Goal: Check status: Check status

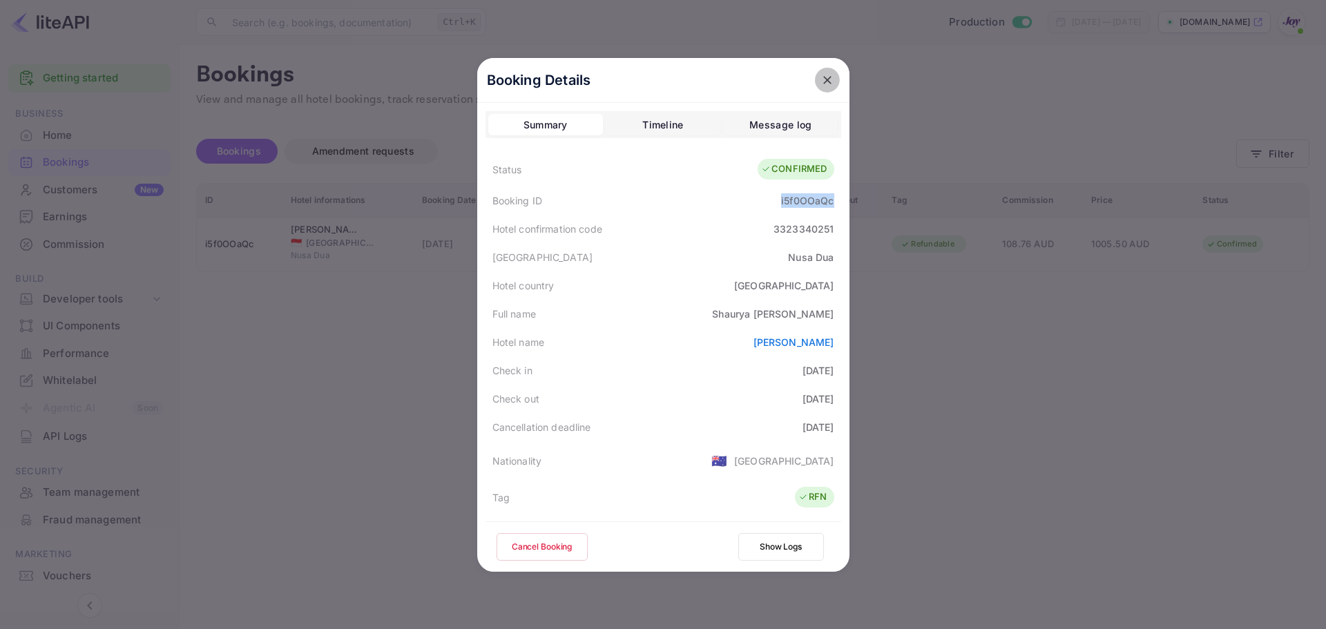
click at [820, 78] on icon "close" at bounding box center [827, 80] width 14 height 14
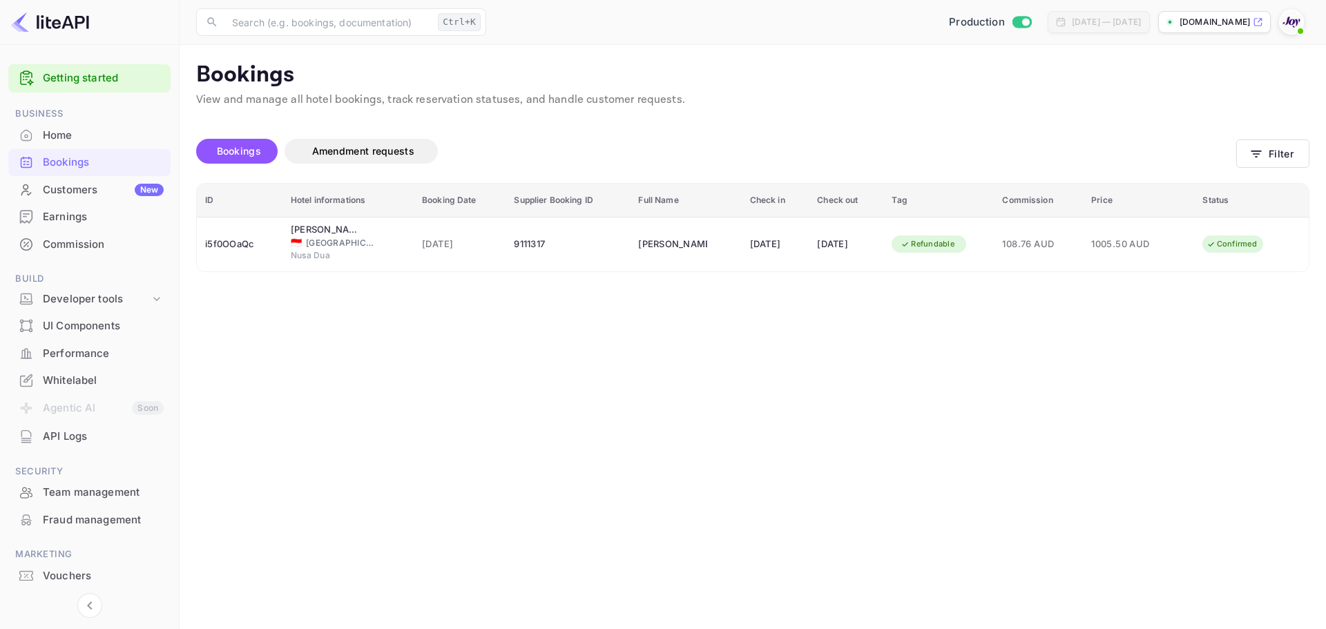
drag, startPoint x: 1183, startPoint y: 365, endPoint x: 1187, endPoint y: 358, distance: 8.7
click at [1187, 358] on main "Bookings View and manage all hotel bookings, track reservation statuses, and ha…" at bounding box center [753, 337] width 1146 height 584
click at [1276, 160] on button "Filter" at bounding box center [1272, 153] width 73 height 28
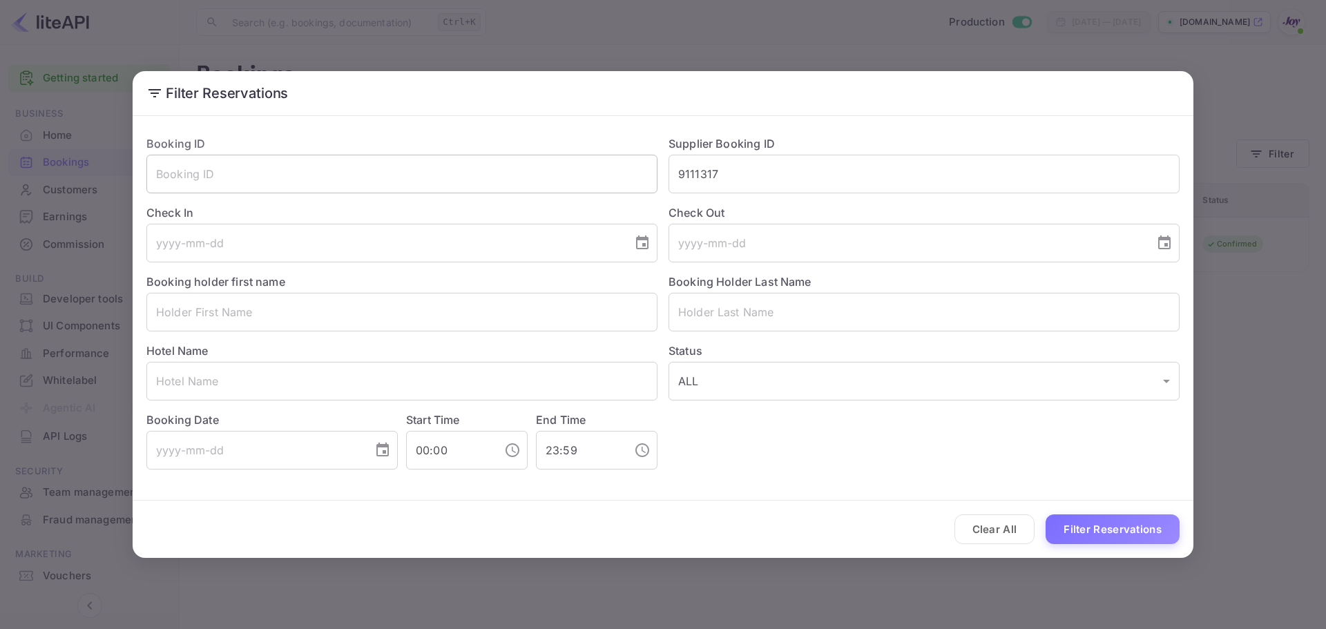
drag, startPoint x: 764, startPoint y: 181, endPoint x: 539, endPoint y: 168, distance: 225.5
click at [539, 168] on div "Booking ID ​ Supplier Booking ID 9111317 ​ Check In ​ Check Out ​ Booking holde…" at bounding box center [657, 296] width 1044 height 345
paste input "8713441"
type input "8713441"
click at [1105, 534] on button "Filter Reservations" at bounding box center [1113, 529] width 134 height 30
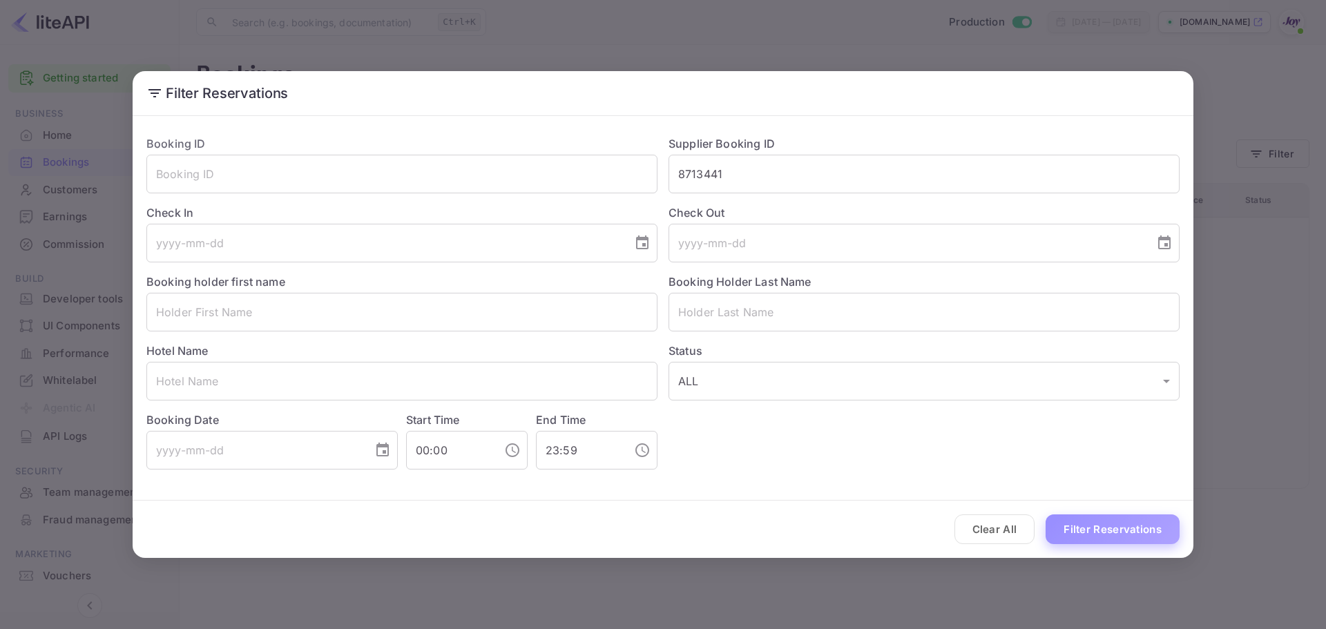
click at [1105, 527] on button "Filter Reservations" at bounding box center [1113, 529] width 134 height 30
click at [1116, 536] on button "Filter Reservations" at bounding box center [1113, 529] width 134 height 30
click at [1105, 537] on button "Filter Reservations" at bounding box center [1113, 529] width 134 height 30
click at [985, 532] on button "Clear All" at bounding box center [994, 529] width 81 height 30
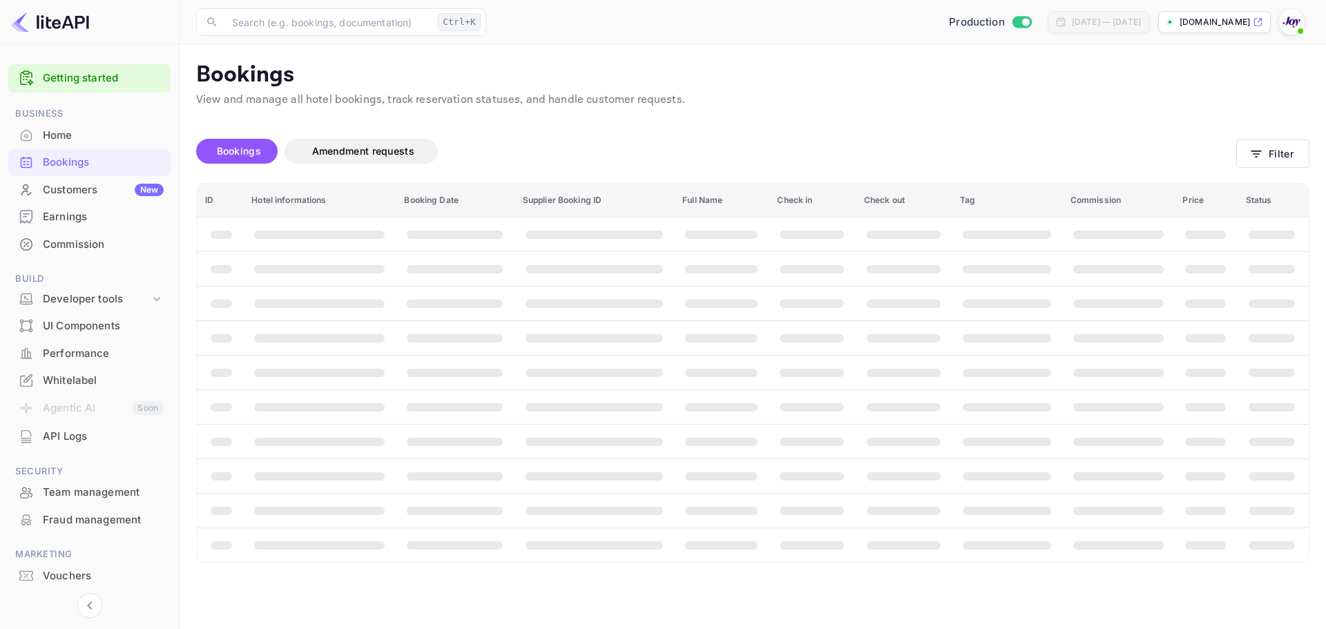
click at [979, 529] on div "Clear All Filter Reservations" at bounding box center [663, 529] width 1061 height 57
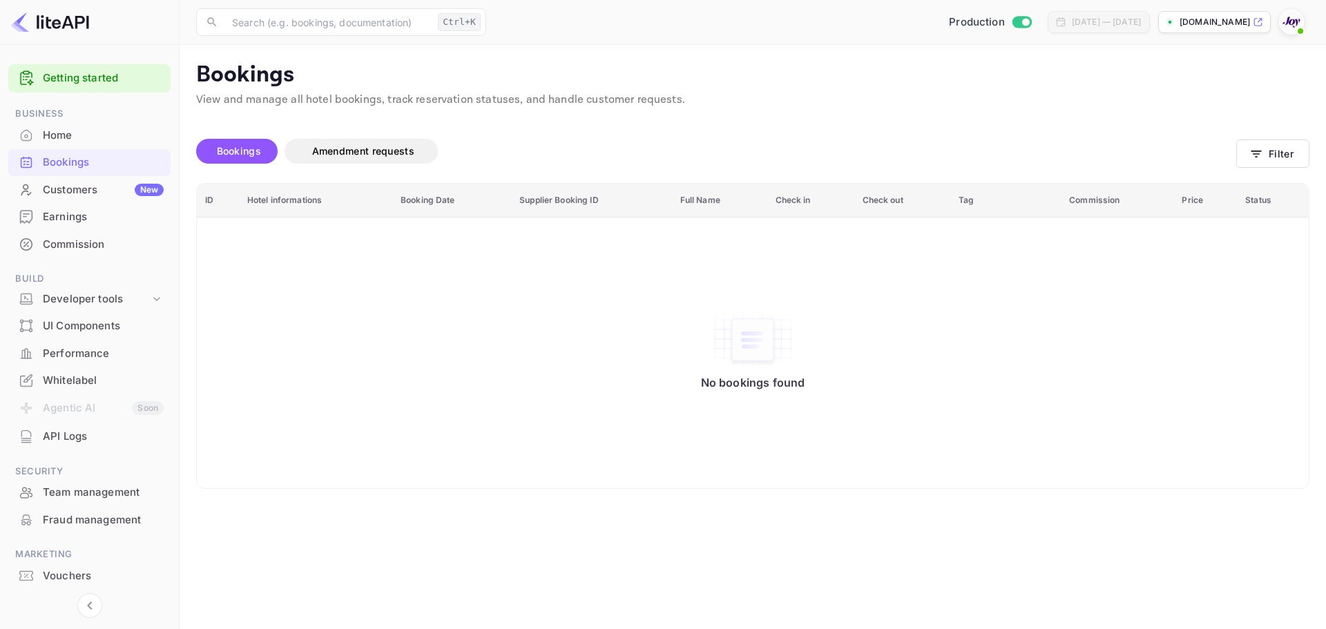
click at [977, 528] on main "Bookings View and manage all hotel bookings, track reservation statuses, and ha…" at bounding box center [753, 337] width 1146 height 584
click at [1277, 156] on button "Filter" at bounding box center [1272, 153] width 73 height 28
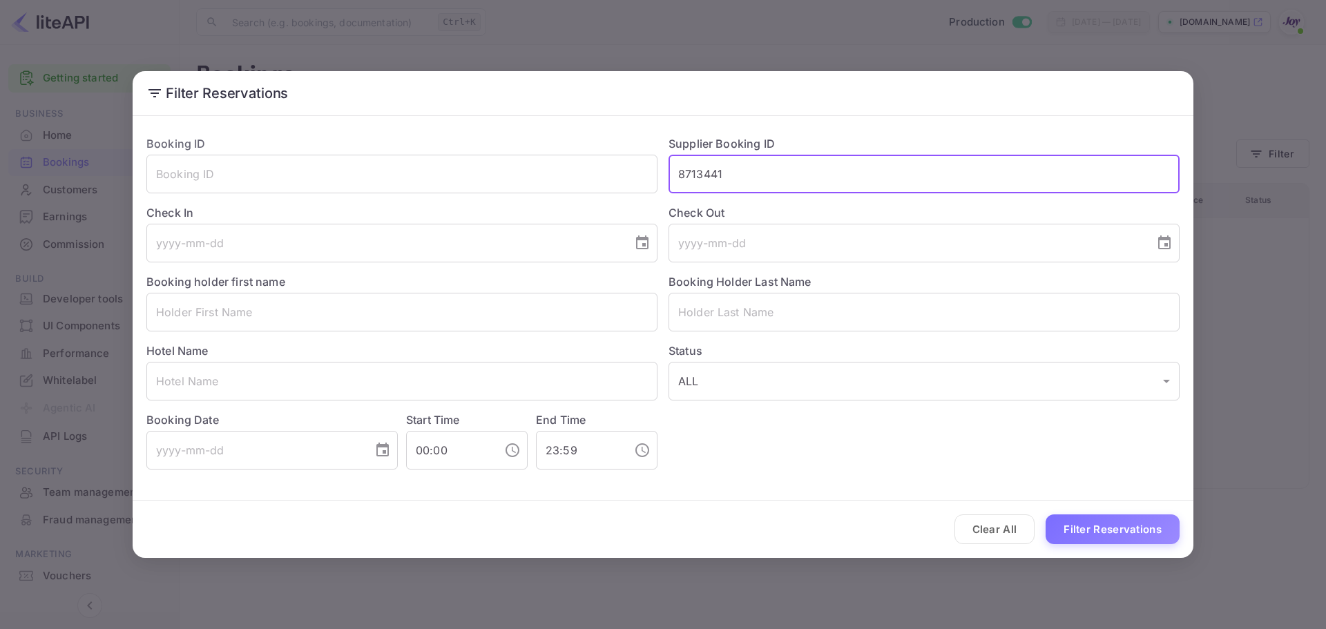
click at [740, 174] on input "8713441" at bounding box center [923, 174] width 511 height 39
paste input "8713441"
click at [682, 177] on input "8713441" at bounding box center [923, 174] width 511 height 39
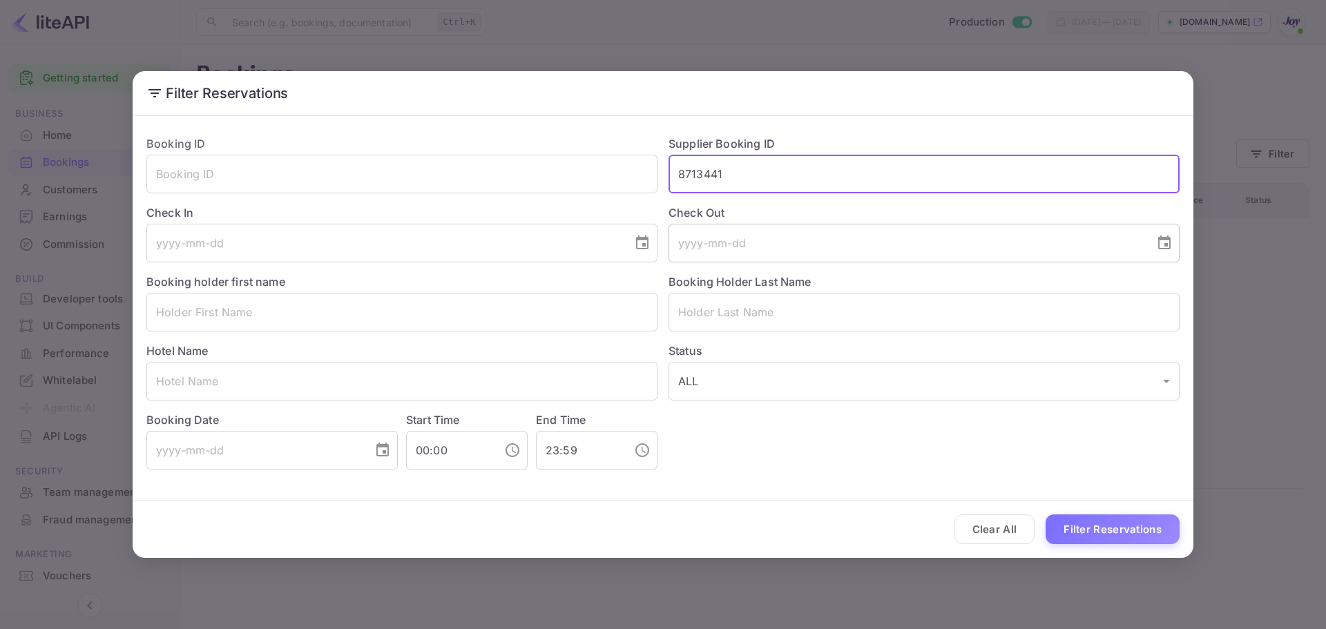
type input "8713441"
click at [1096, 523] on button "Filter Reservations" at bounding box center [1113, 529] width 134 height 30
click at [1122, 534] on button "Filter Reservations" at bounding box center [1113, 529] width 134 height 30
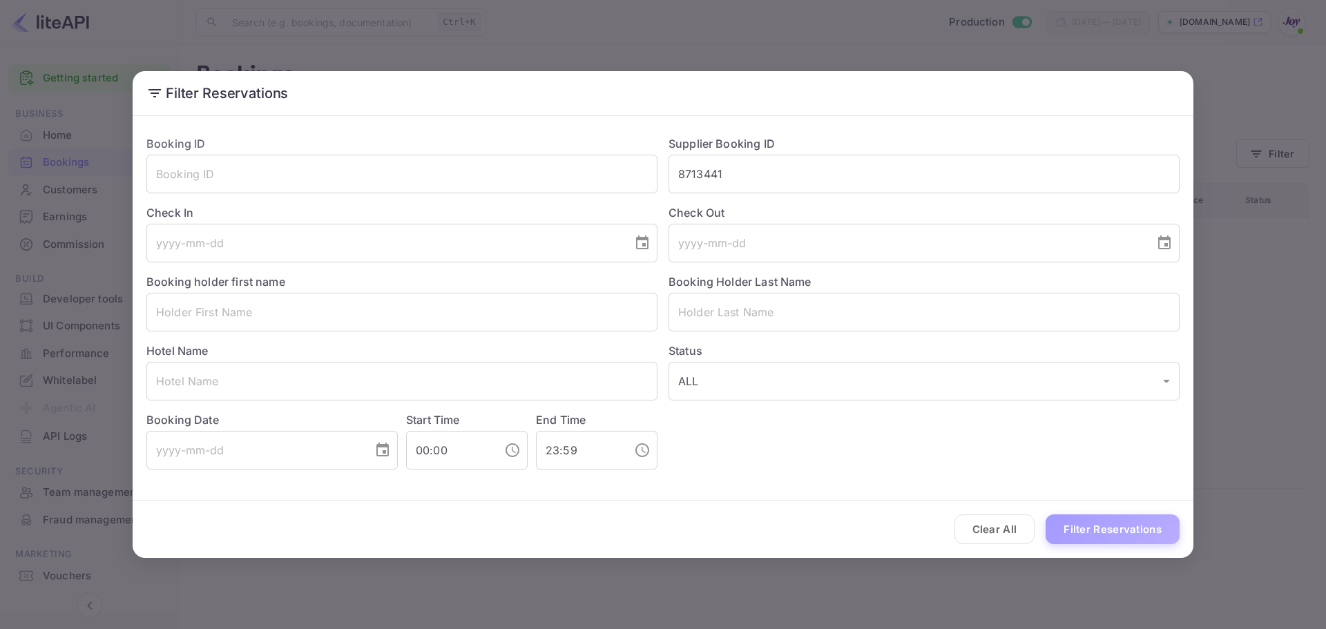
drag, startPoint x: 1090, startPoint y: 539, endPoint x: 1054, endPoint y: 534, distance: 36.2
click at [1088, 540] on button "Filter Reservations" at bounding box center [1113, 529] width 134 height 30
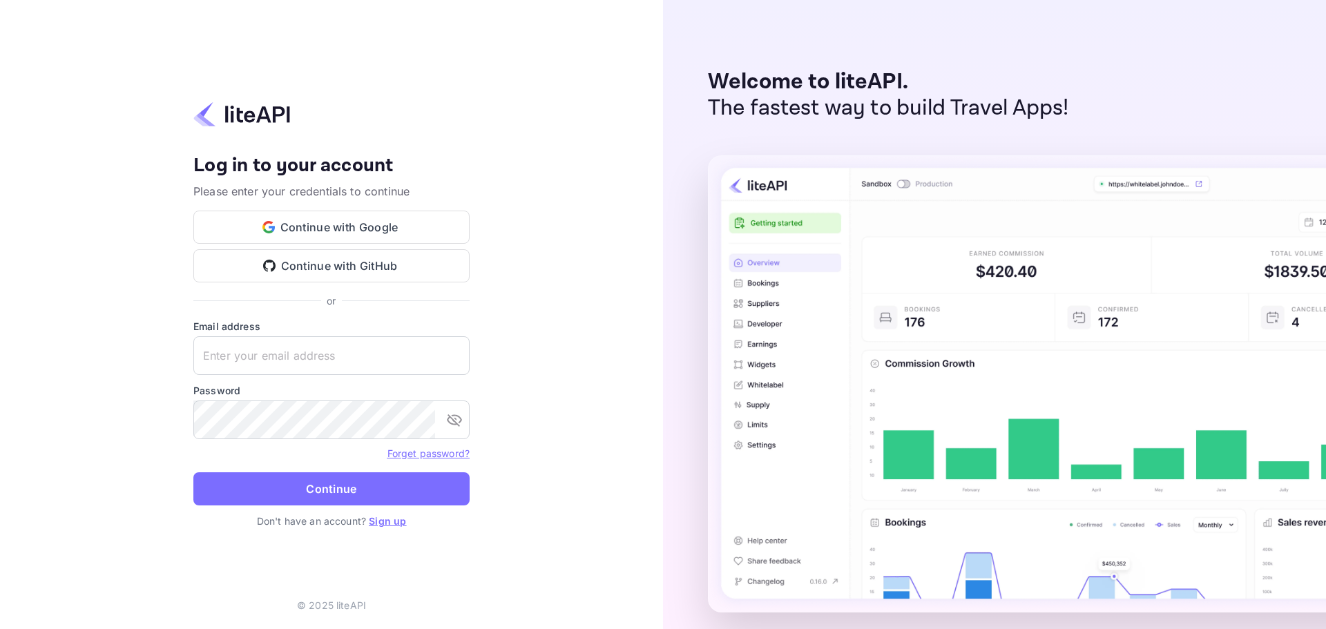
click at [277, 351] on input "text" at bounding box center [331, 355] width 276 height 39
click at [256, 346] on input "text" at bounding box center [331, 355] width 276 height 39
paste input "[EMAIL_ADDRESS][DOMAIN_NAME]"
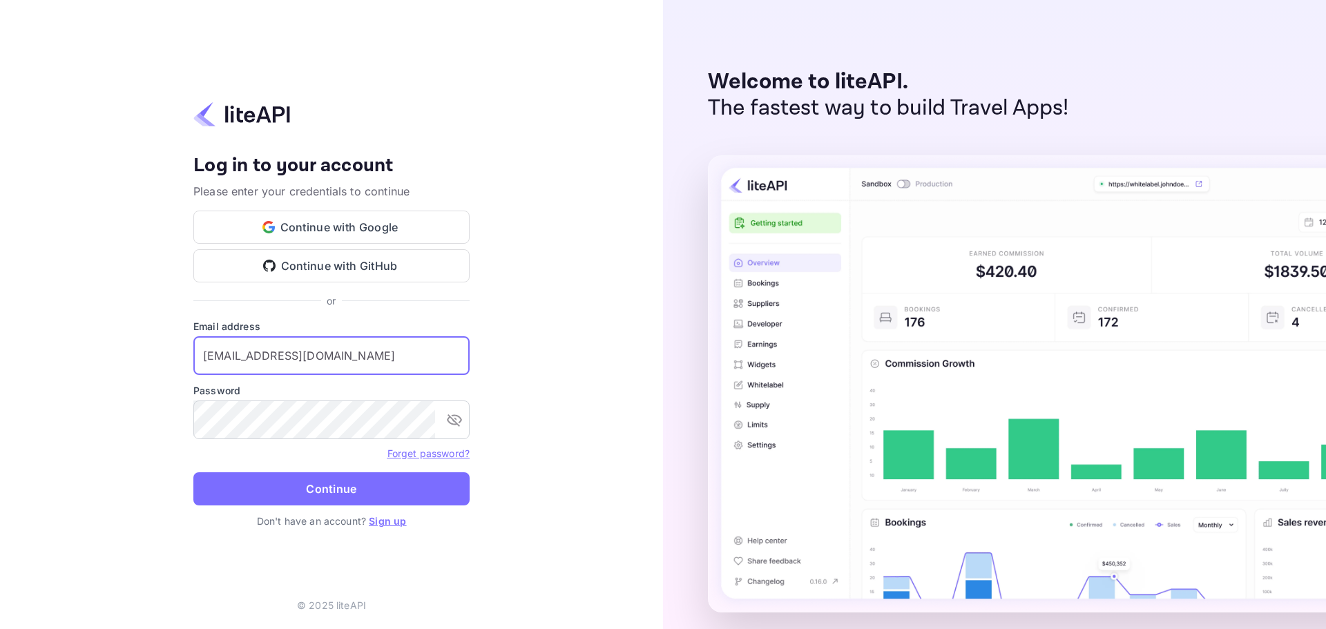
type input "[EMAIL_ADDRESS][DOMAIN_NAME]"
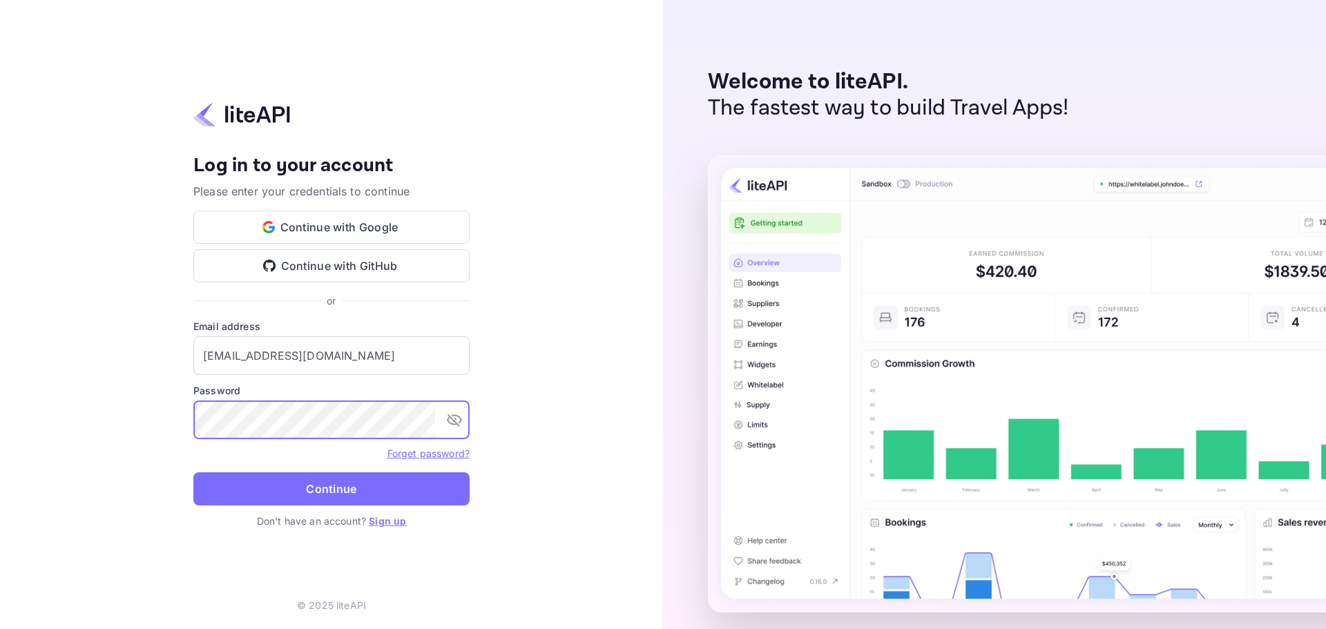
click at [363, 485] on button "Continue" at bounding box center [331, 488] width 276 height 33
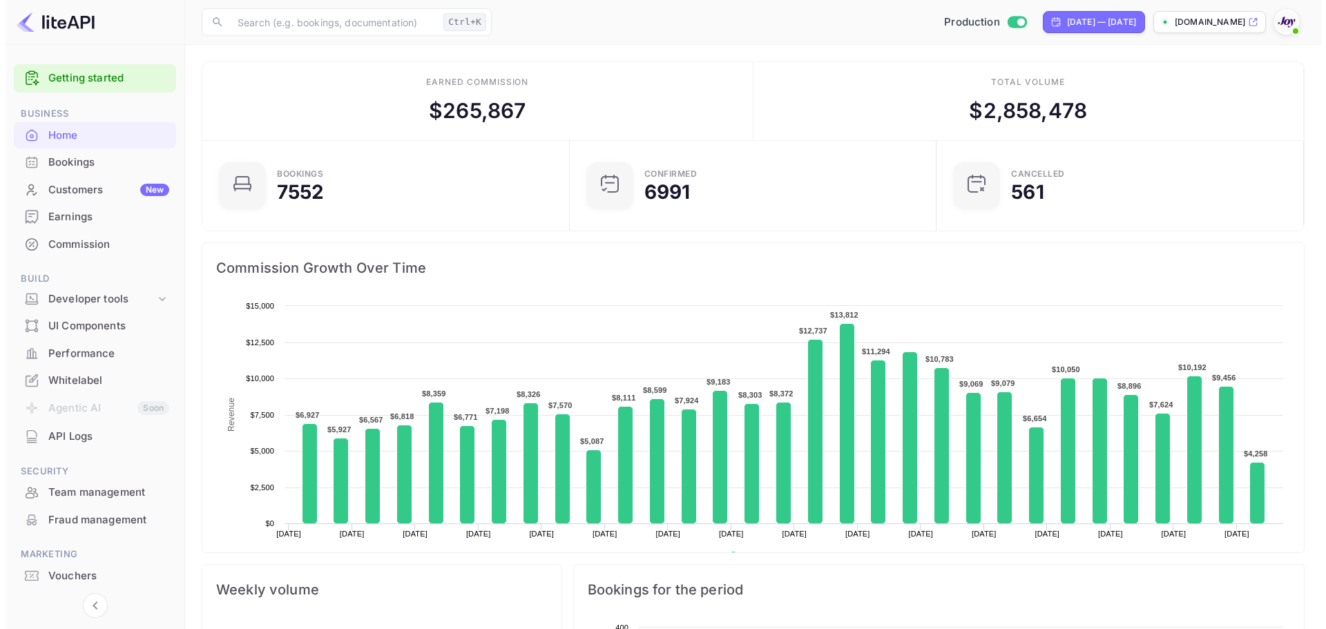
scroll to position [214, 348]
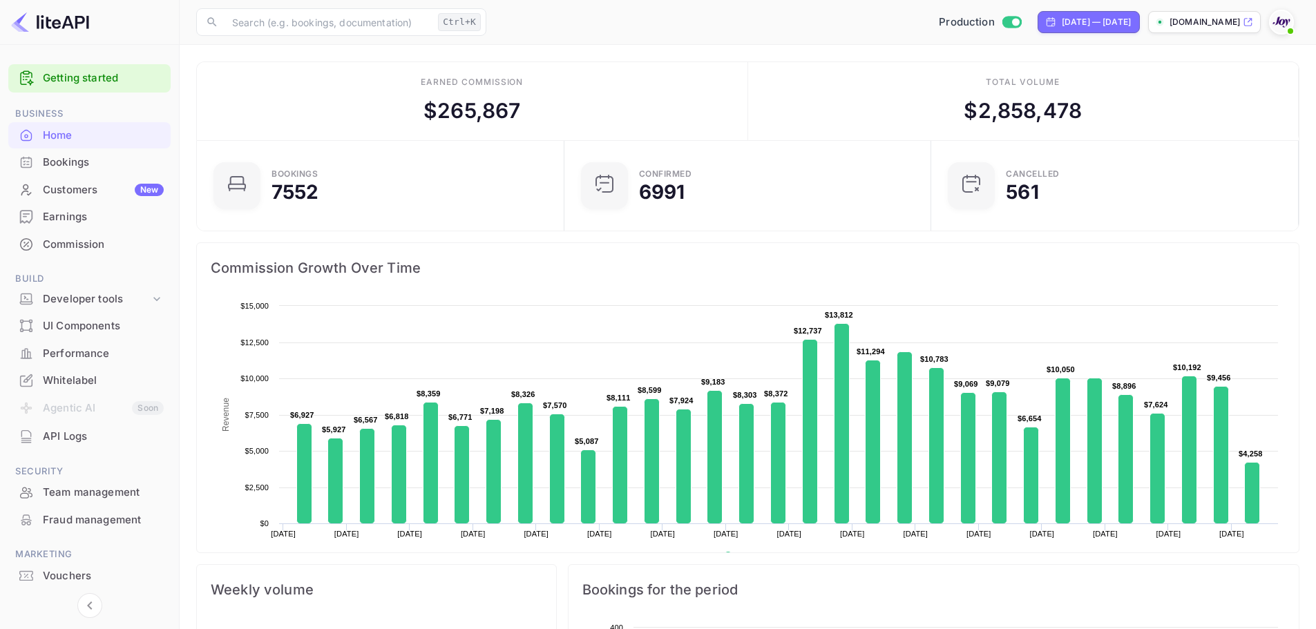
click at [88, 177] on div "Customers New" at bounding box center [89, 190] width 162 height 27
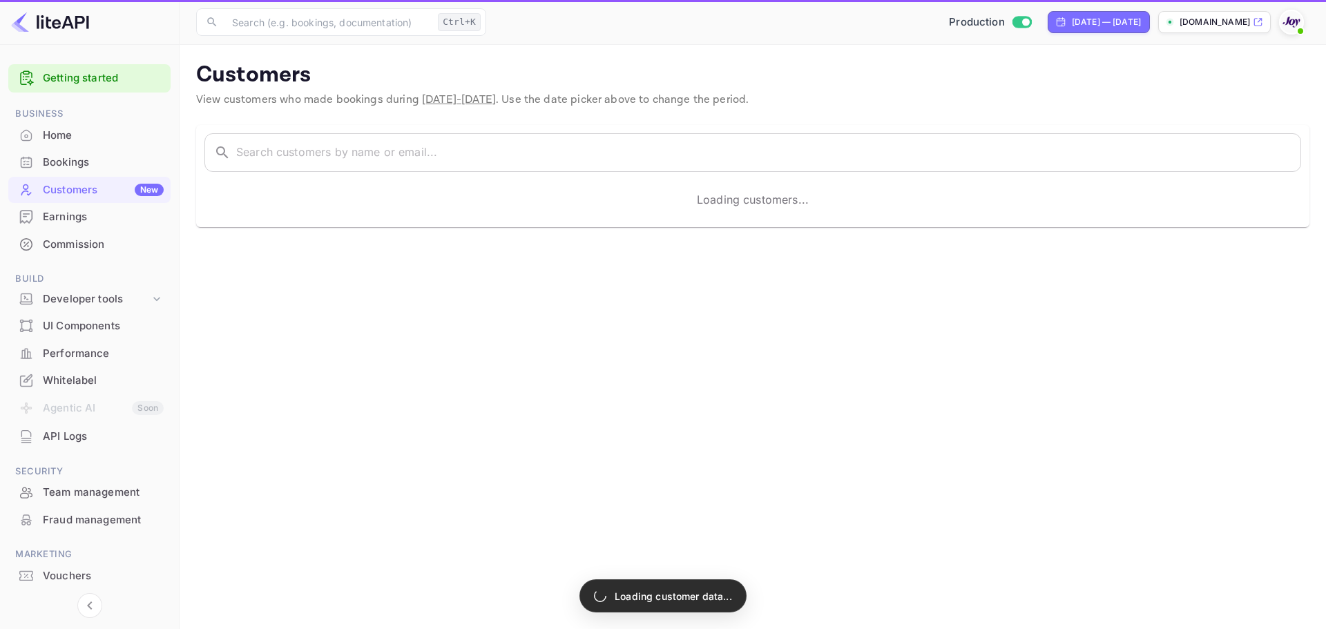
click at [89, 158] on div "Bookings" at bounding box center [103, 163] width 121 height 16
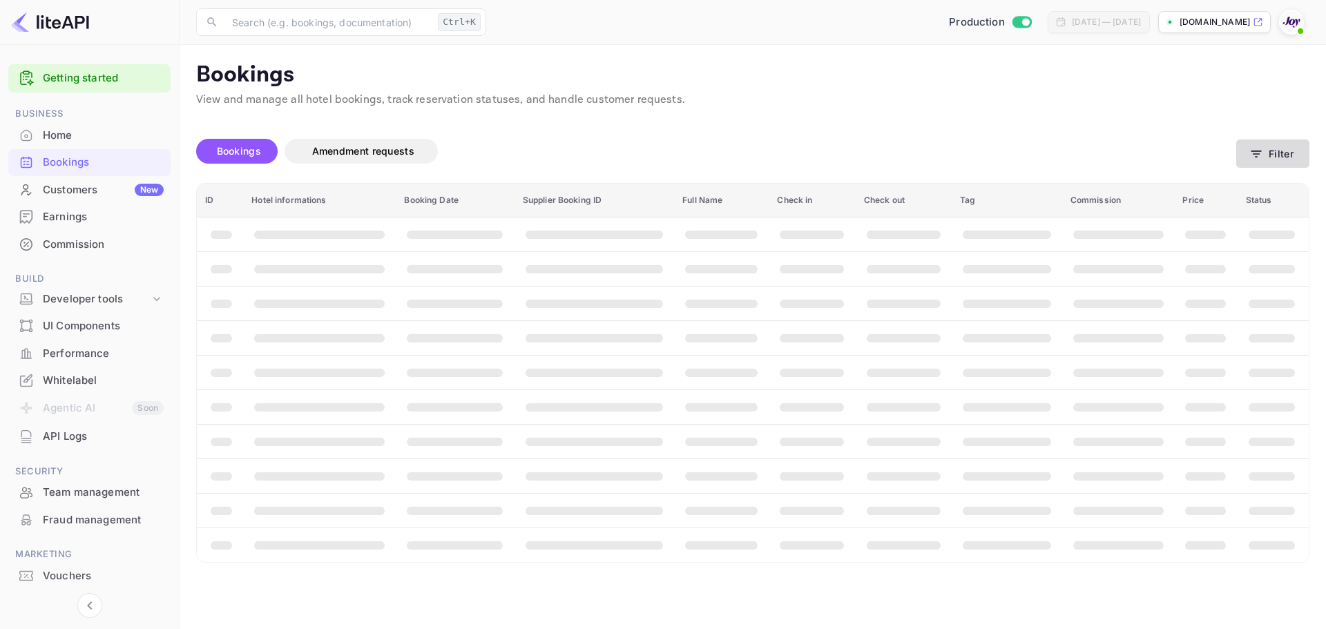
click at [1299, 155] on button "Filter" at bounding box center [1272, 153] width 73 height 28
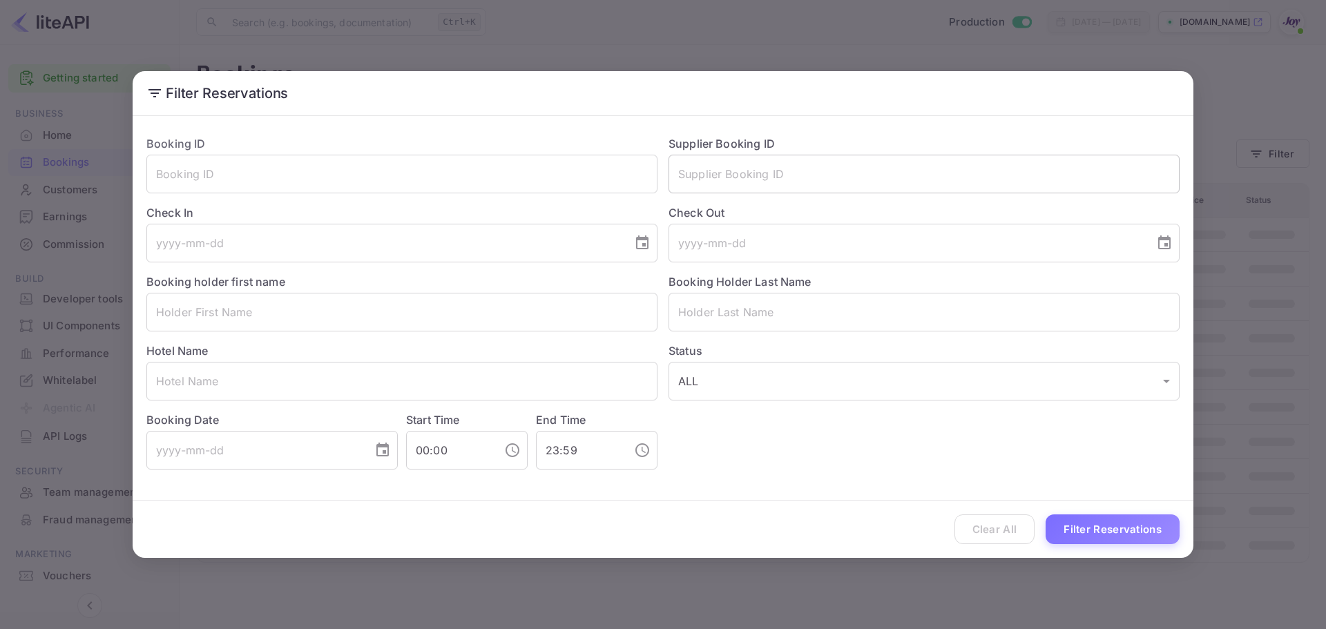
drag, startPoint x: 696, startPoint y: 188, endPoint x: 708, endPoint y: 177, distance: 16.1
click at [698, 186] on input "text" at bounding box center [923, 174] width 511 height 39
paste input "b@EFDKrVFJ8FX@2"
type input "b@EFDKrVFJ8FX@2"
drag, startPoint x: 807, startPoint y: 177, endPoint x: 564, endPoint y: 178, distance: 242.4
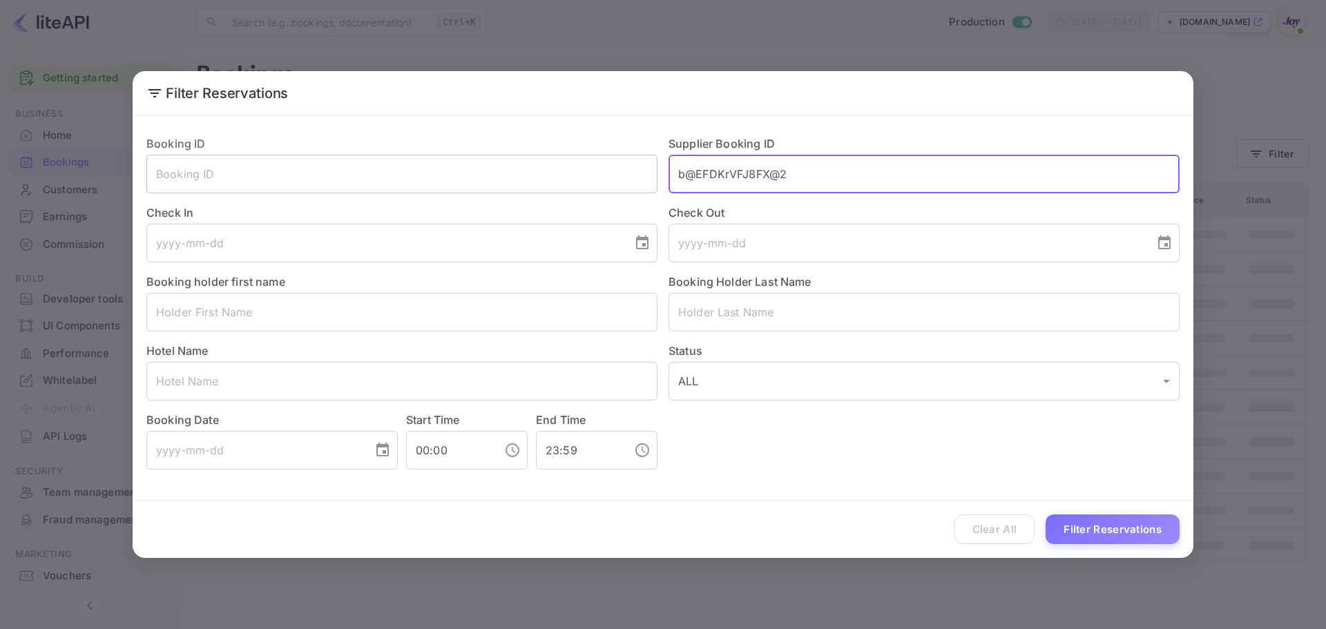
click at [565, 179] on div "Booking ID ​ Supplier Booking ID b@EFDKrVFJ8FX@2 ​ Check In ​ Check Out ​ Booki…" at bounding box center [657, 296] width 1044 height 345
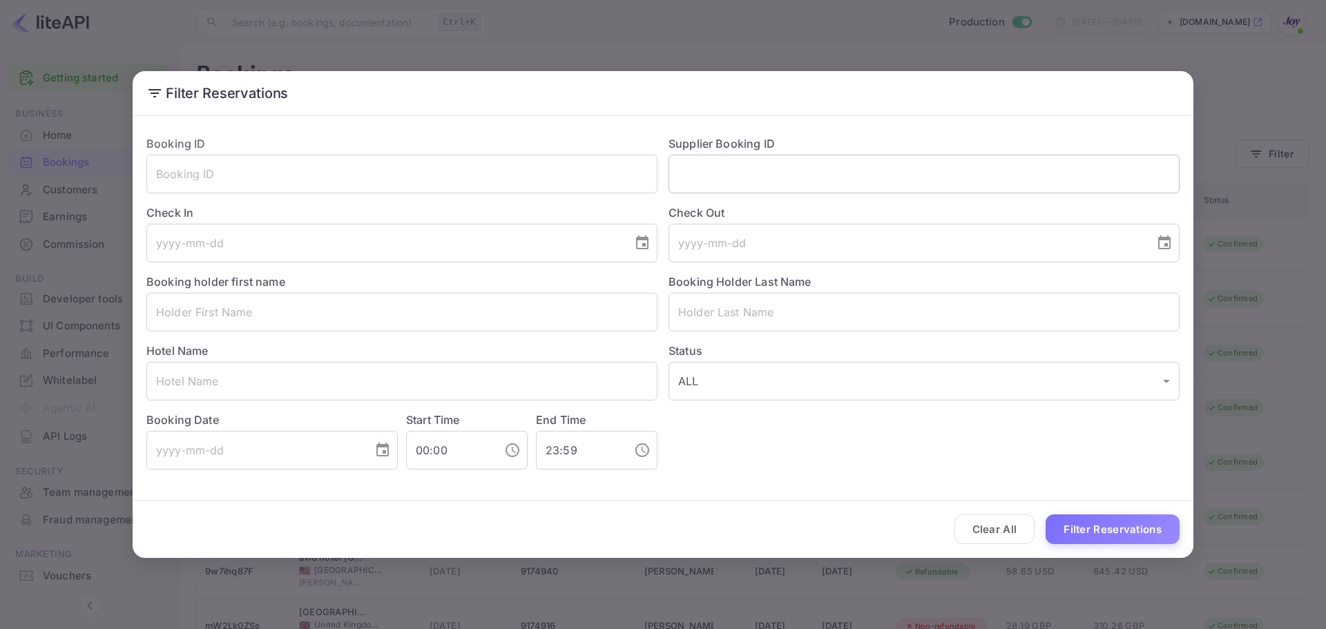
click at [682, 175] on input "text" at bounding box center [923, 174] width 511 height 39
paste input "8713441"
click at [682, 171] on input "8713441" at bounding box center [923, 174] width 511 height 39
type input "8713441"
click at [1090, 512] on div "Clear All Filter Reservations" at bounding box center [663, 529] width 1061 height 57
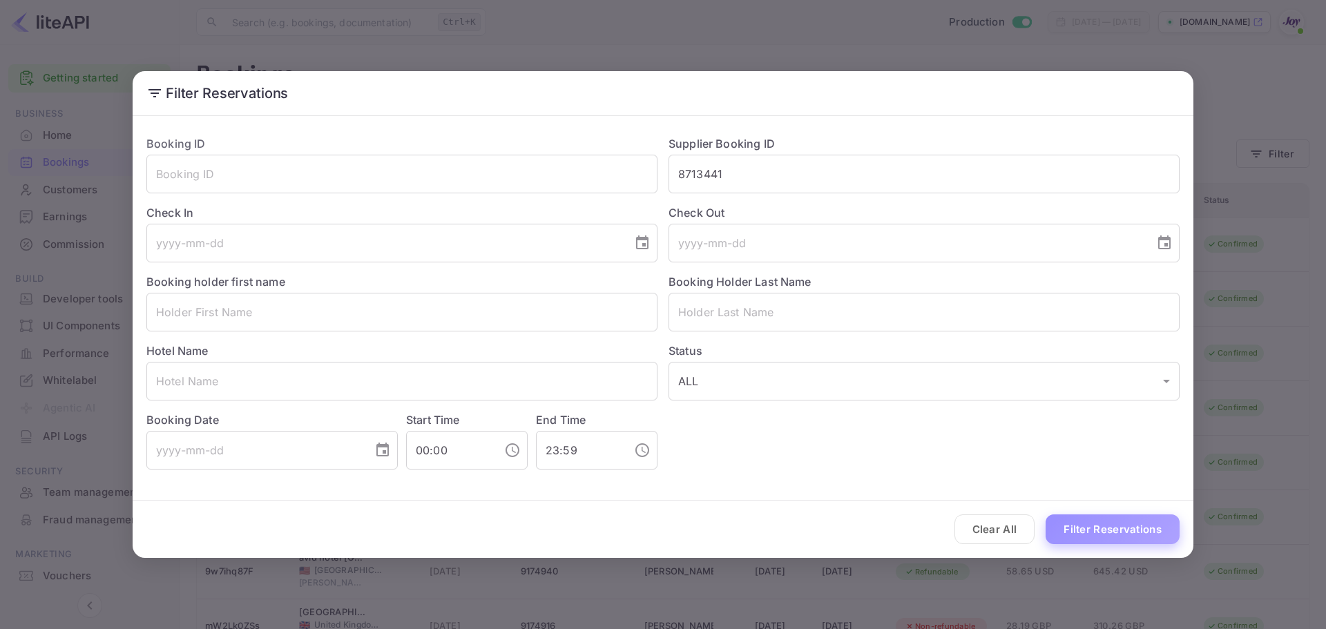
click at [1090, 526] on button "Filter Reservations" at bounding box center [1113, 529] width 134 height 30
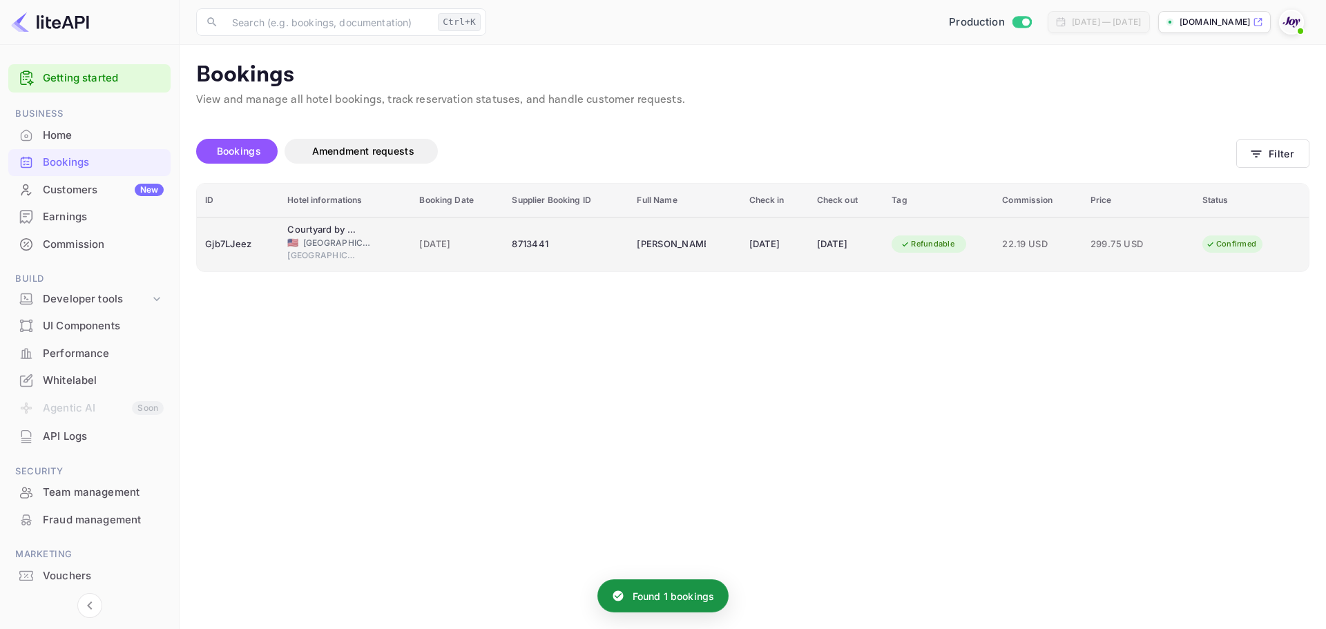
click at [240, 254] on div "Gjb7LJeez" at bounding box center [238, 244] width 66 height 22
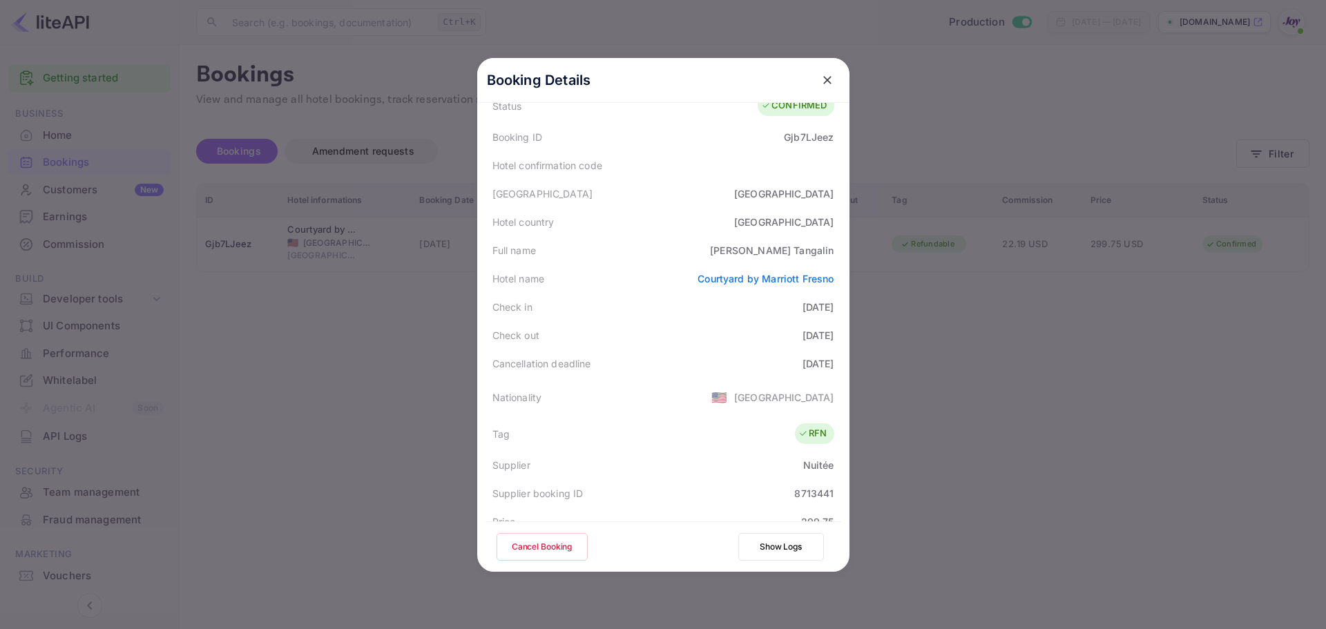
scroll to position [276, 0]
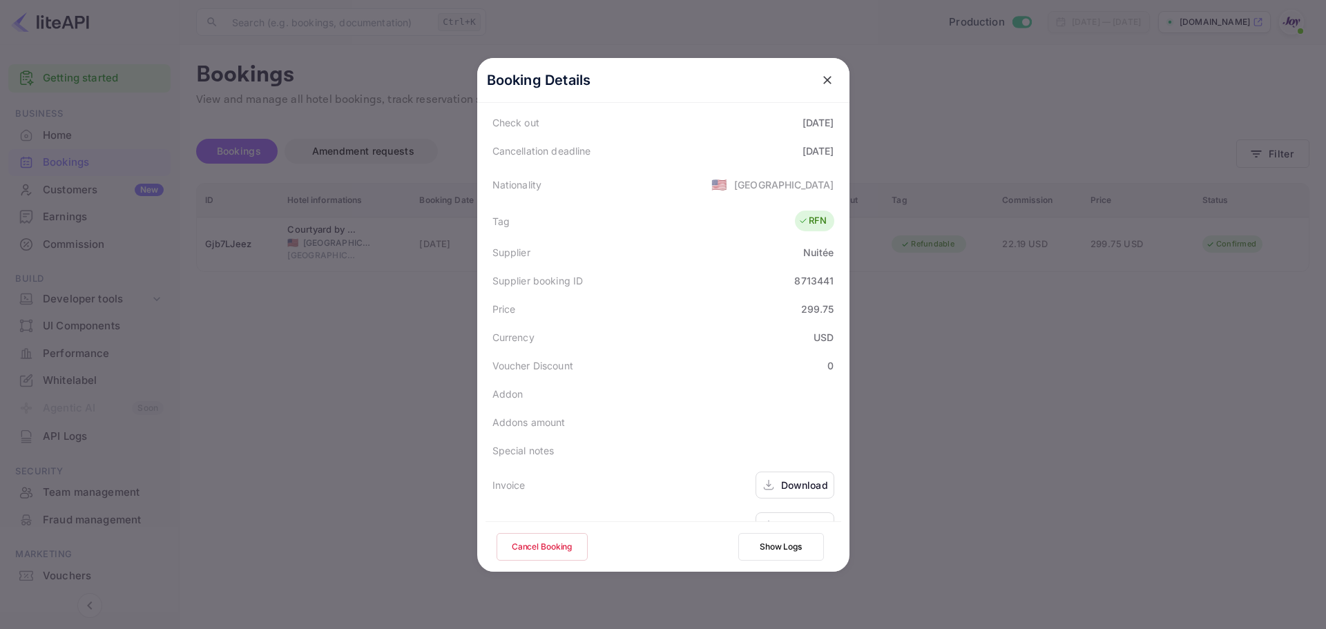
click at [822, 77] on icon "close" at bounding box center [827, 80] width 14 height 14
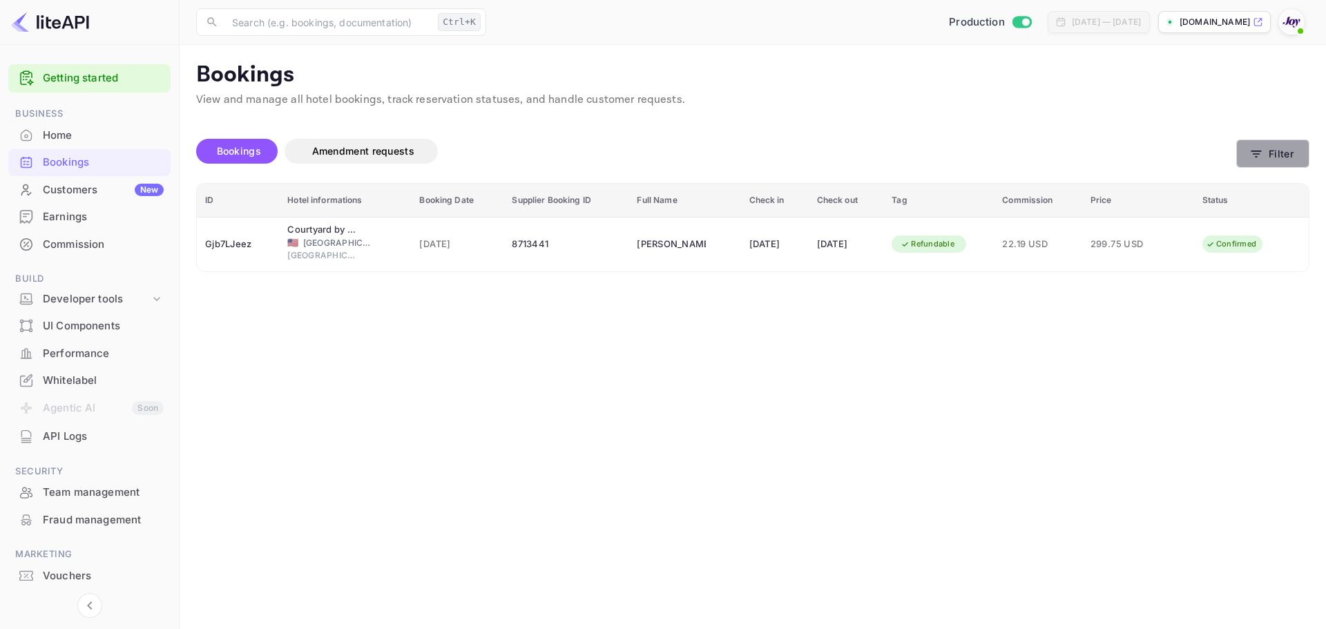
click at [1264, 153] on button "Filter" at bounding box center [1272, 153] width 73 height 28
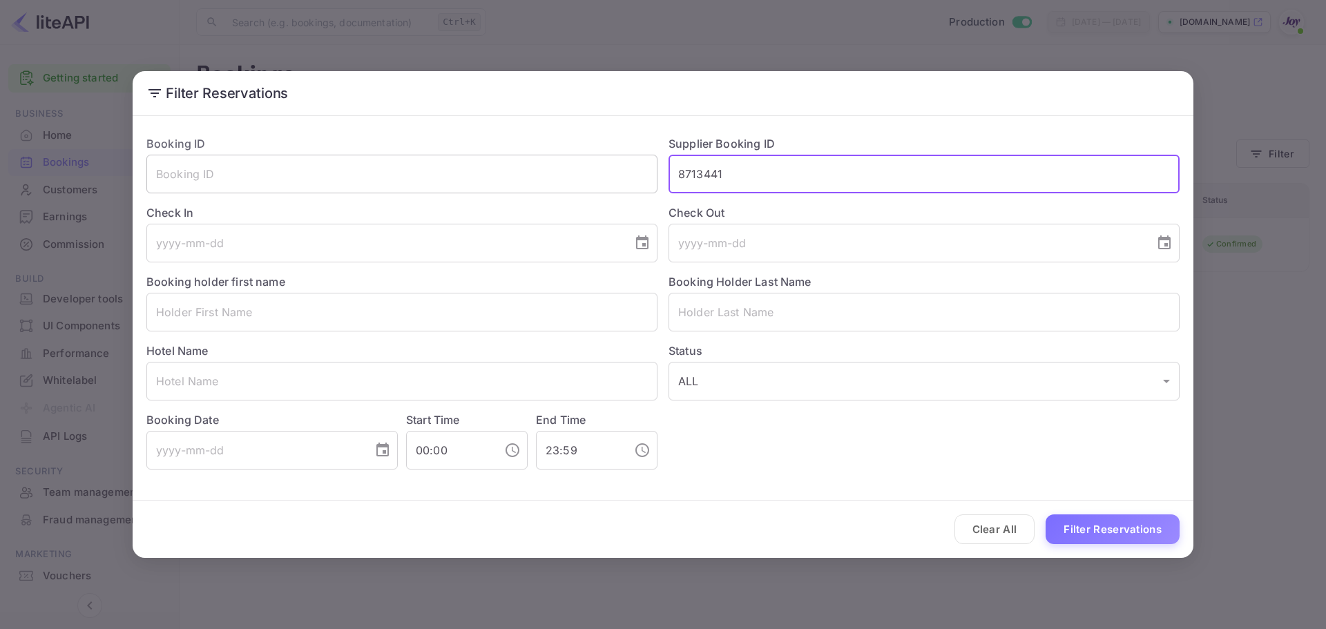
drag, startPoint x: 659, startPoint y: 173, endPoint x: 613, endPoint y: 173, distance: 45.6
click at [613, 173] on div "Booking ID ​ Supplier Booking ID 8713441 ​ Check In ​ Check Out ​ Booking holde…" at bounding box center [657, 296] width 1044 height 345
paste input "9111090"
type input "9111090"
click at [1112, 526] on button "Filter Reservations" at bounding box center [1113, 529] width 134 height 30
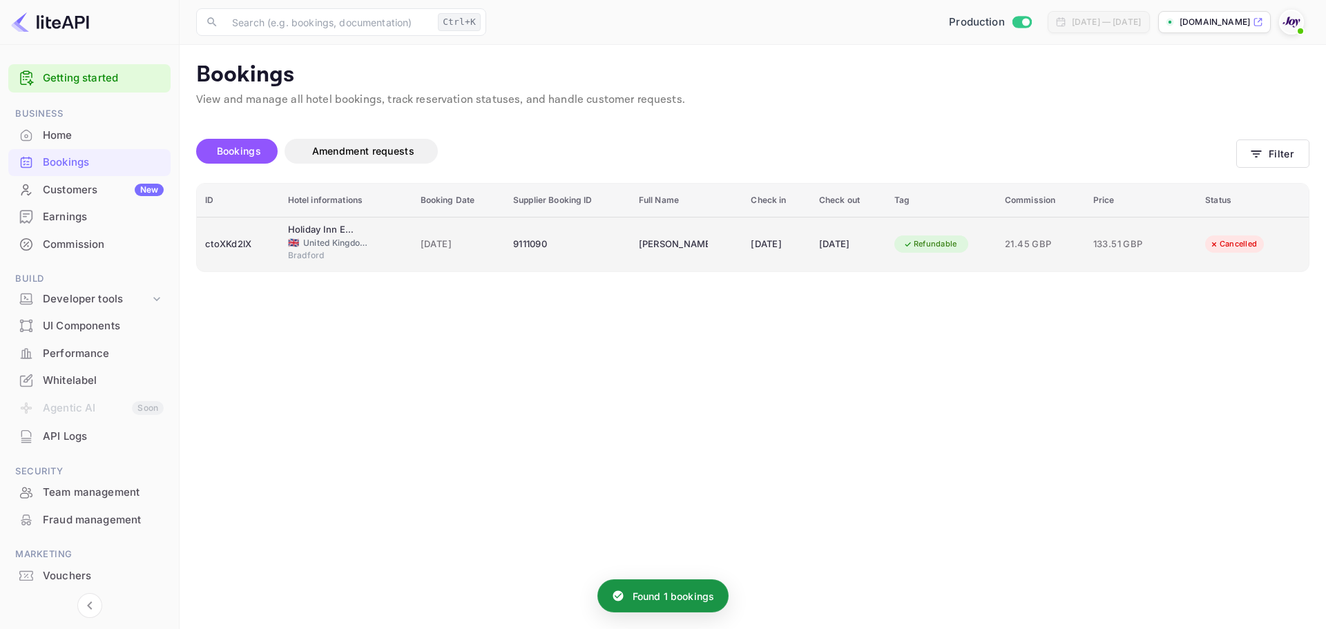
click at [358, 264] on div "Bradford" at bounding box center [346, 257] width 116 height 16
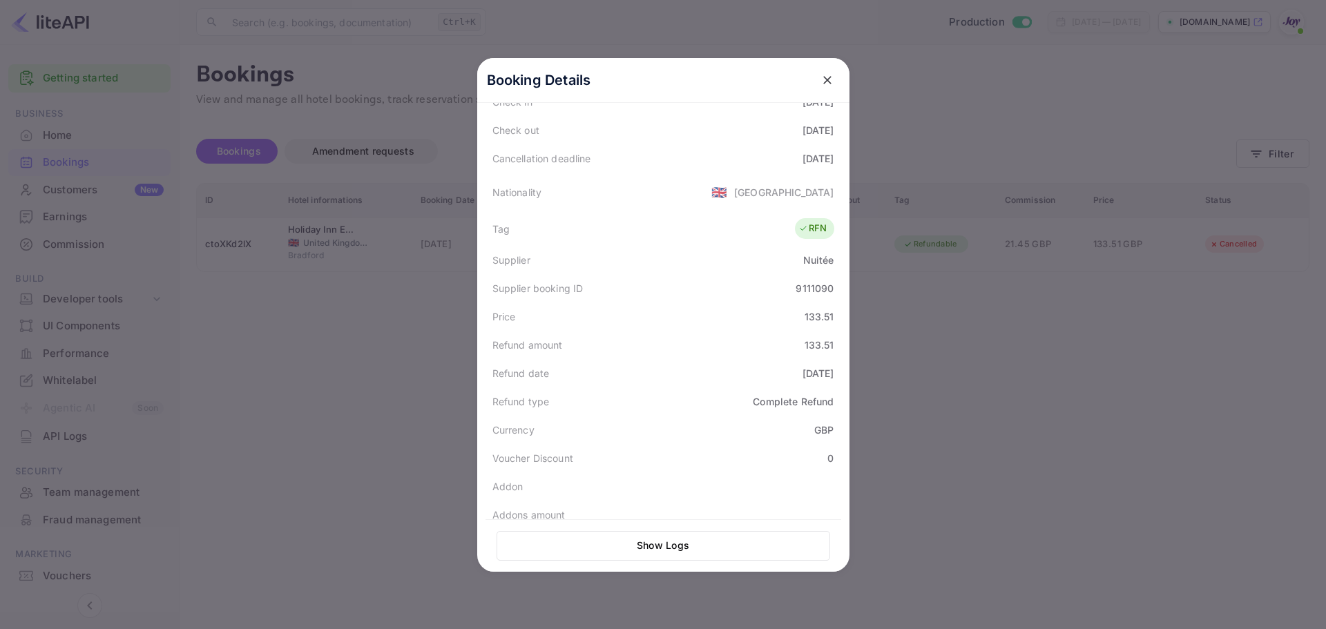
scroll to position [312, 0]
